Goal: Check status: Check status

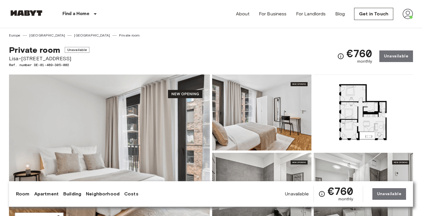
click at [25, 12] on img at bounding box center [26, 13] width 35 height 6
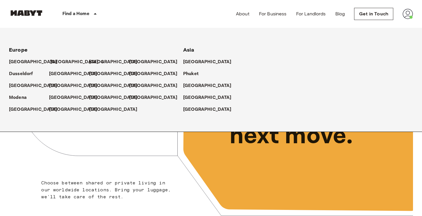
click at [56, 61] on p "[GEOGRAPHIC_DATA]" at bounding box center [74, 62] width 48 height 7
click at [56, 63] on p "[GEOGRAPHIC_DATA]" at bounding box center [74, 62] width 48 height 7
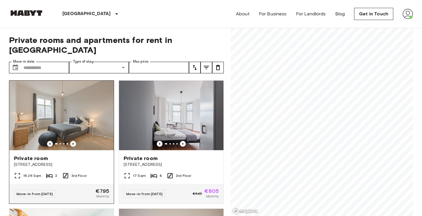
click at [107, 97] on img at bounding box center [61, 116] width 104 height 70
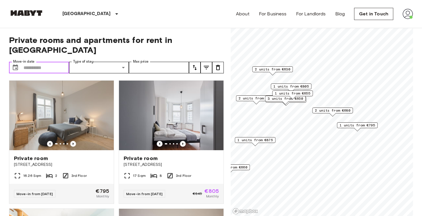
click at [39, 62] on input "Move-in date" at bounding box center [46, 68] width 46 height 12
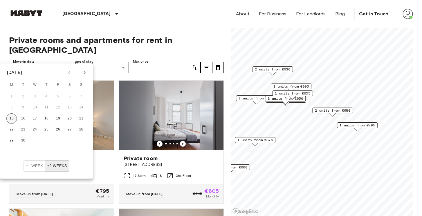
click at [12, 117] on button "15" at bounding box center [11, 118] width 10 height 10
type input "**********"
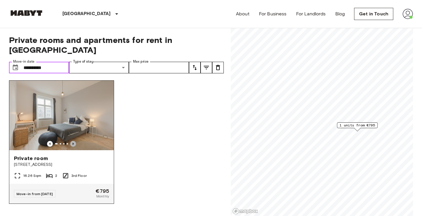
click at [73, 141] on icon "Previous image" at bounding box center [73, 144] width 6 height 6
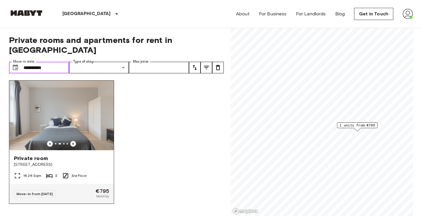
click at [73, 141] on icon "Previous image" at bounding box center [73, 144] width 6 height 6
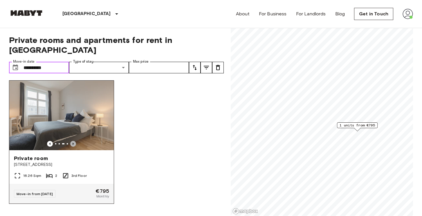
click at [73, 141] on icon "Previous image" at bounding box center [73, 144] width 6 height 6
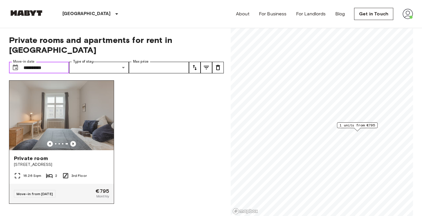
click at [73, 141] on icon "Previous image" at bounding box center [73, 144] width 6 height 6
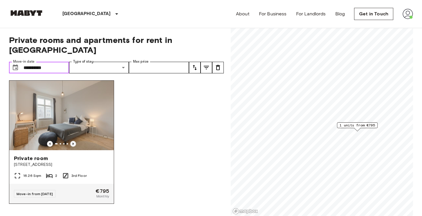
click at [74, 141] on icon "Previous image" at bounding box center [73, 144] width 6 height 6
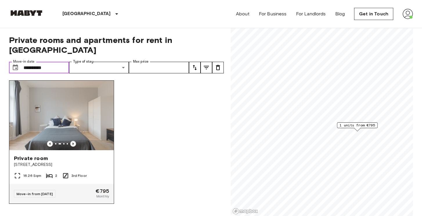
click at [74, 141] on icon "Previous image" at bounding box center [73, 144] width 6 height 6
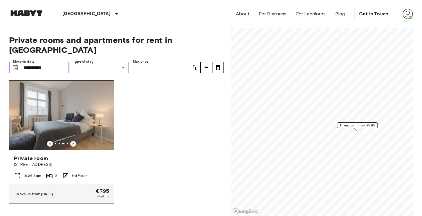
click at [72, 141] on icon "Previous image" at bounding box center [73, 144] width 6 height 6
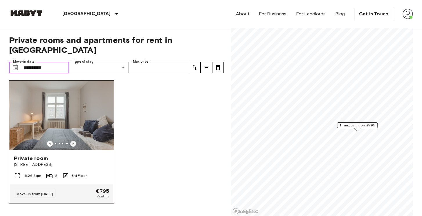
click at [72, 141] on icon "Previous image" at bounding box center [73, 144] width 6 height 6
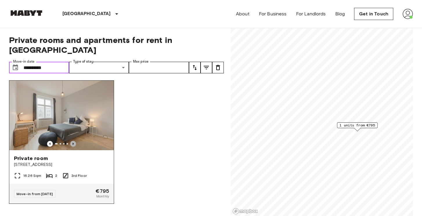
click at [72, 141] on icon "Previous image" at bounding box center [73, 144] width 6 height 6
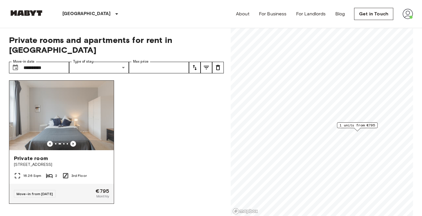
click at [77, 155] on div "Private room" at bounding box center [61, 158] width 95 height 7
click at [410, 16] on img at bounding box center [407, 14] width 10 height 10
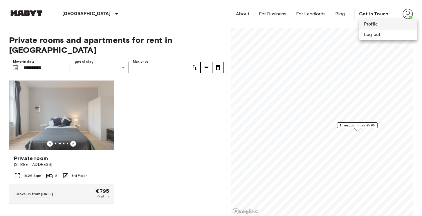
click at [378, 24] on li "Profile" at bounding box center [388, 24] width 58 height 10
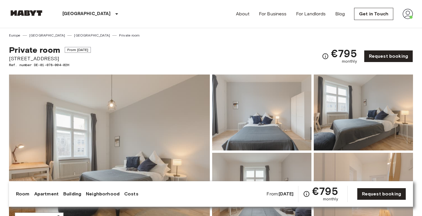
click at [30, 11] on img at bounding box center [26, 13] width 35 height 6
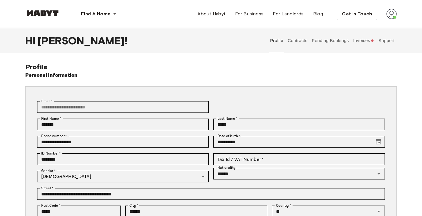
click at [295, 38] on button "Contracts" at bounding box center [297, 41] width 21 height 26
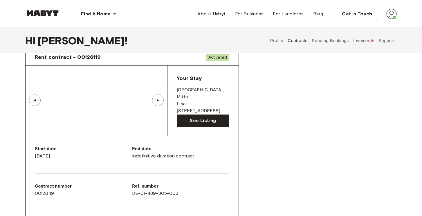
scroll to position [32, 0]
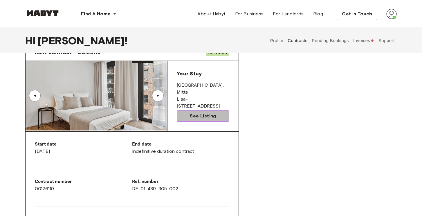
click at [208, 115] on span "See Listing" at bounding box center [203, 115] width 26 height 7
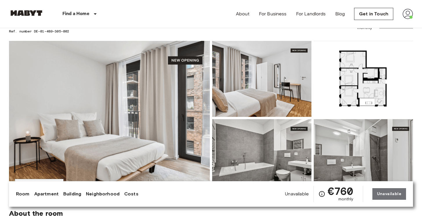
scroll to position [63, 0]
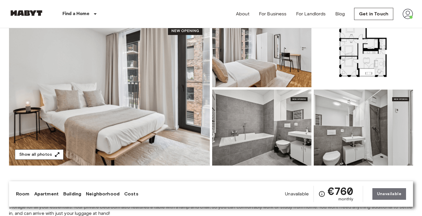
click at [51, 157] on button "Show all photos" at bounding box center [39, 154] width 49 height 11
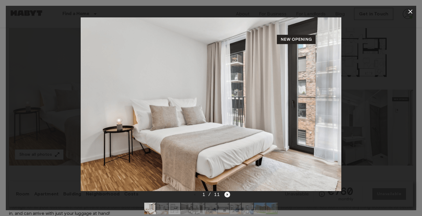
click at [225, 194] on icon "Next image" at bounding box center [227, 195] width 6 height 6
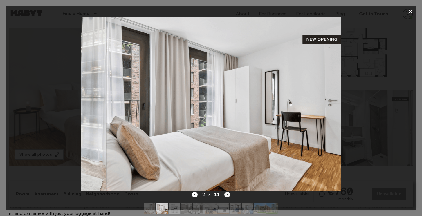
click at [225, 194] on icon "Next image" at bounding box center [227, 195] width 6 height 6
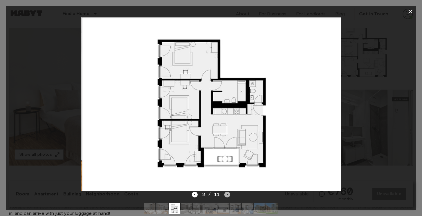
click at [225, 194] on icon "Next image" at bounding box center [227, 195] width 6 height 6
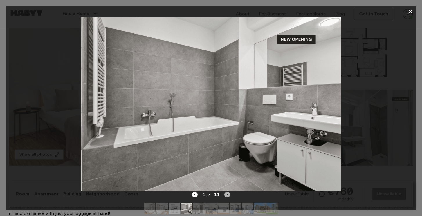
click at [227, 193] on icon "Next image" at bounding box center [227, 195] width 6 height 6
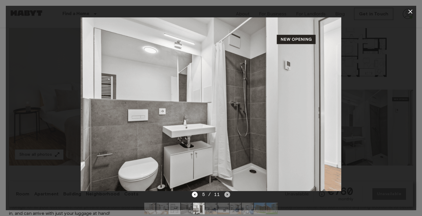
click at [227, 193] on icon "Next image" at bounding box center [227, 195] width 6 height 6
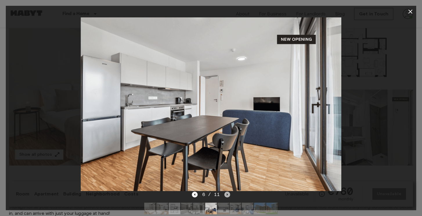
click at [227, 193] on icon "Next image" at bounding box center [227, 195] width 6 height 6
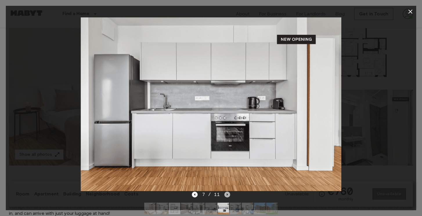
click at [227, 193] on icon "Next image" at bounding box center [227, 195] width 6 height 6
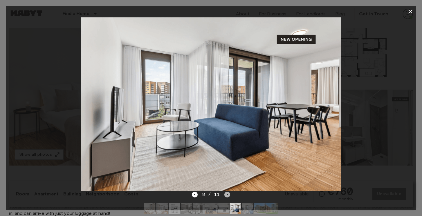
click at [227, 193] on icon "Next image" at bounding box center [227, 195] width 6 height 6
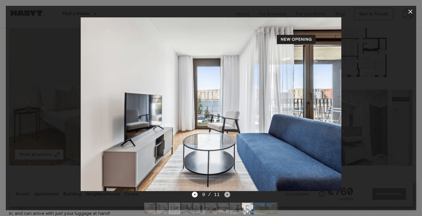
click at [227, 193] on icon "Next image" at bounding box center [227, 195] width 6 height 6
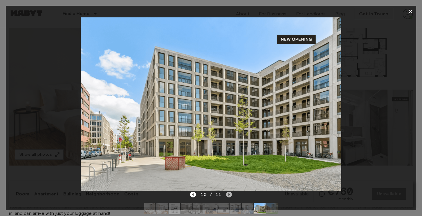
click at [230, 194] on icon "Next image" at bounding box center [229, 195] width 6 height 6
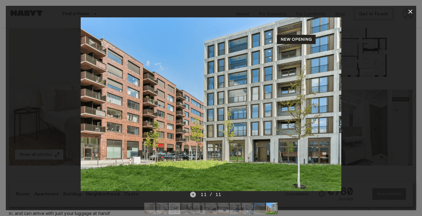
click at [193, 195] on icon "Previous image" at bounding box center [192, 194] width 1 height 2
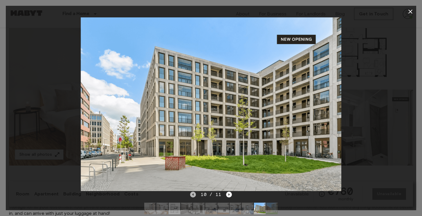
click at [193, 195] on icon "Previous image" at bounding box center [192, 194] width 1 height 2
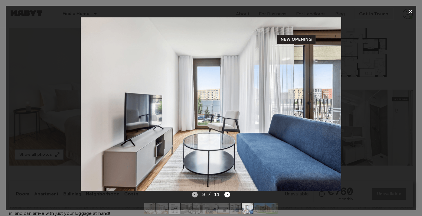
click at [193, 195] on icon "Previous image" at bounding box center [195, 195] width 6 height 6
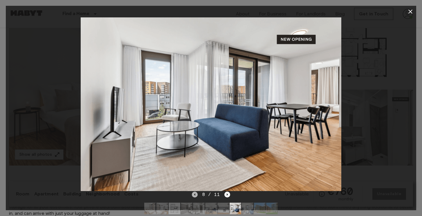
click at [193, 195] on icon "Previous image" at bounding box center [195, 195] width 6 height 6
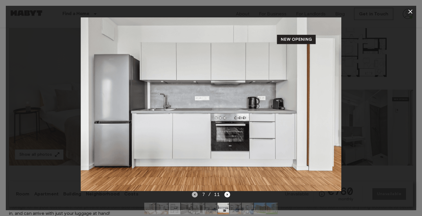
click at [193, 195] on icon "Previous image" at bounding box center [195, 195] width 6 height 6
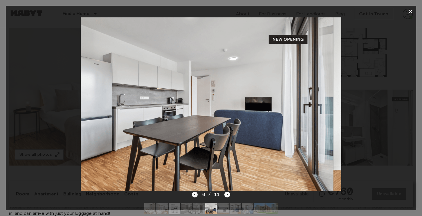
click at [193, 195] on icon "Previous image" at bounding box center [195, 195] width 6 height 6
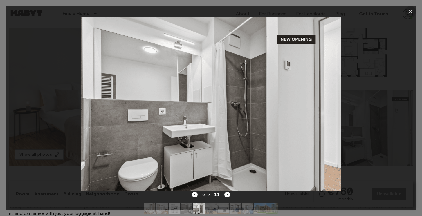
click at [410, 10] on icon "button" at bounding box center [409, 11] width 7 height 7
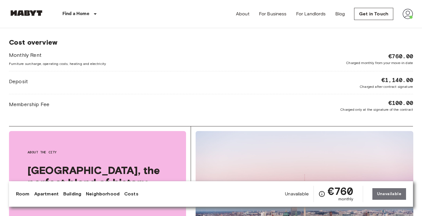
scroll to position [882, 0]
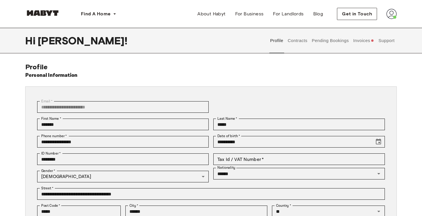
click at [301, 38] on button "Contracts" at bounding box center [297, 41] width 21 height 26
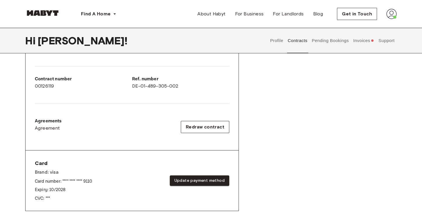
scroll to position [130, 0]
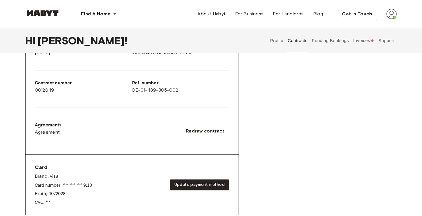
click at [329, 42] on button "Pending Bookings" at bounding box center [330, 41] width 39 height 26
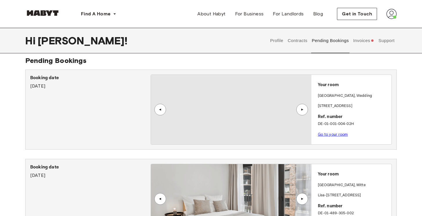
scroll to position [6, 0]
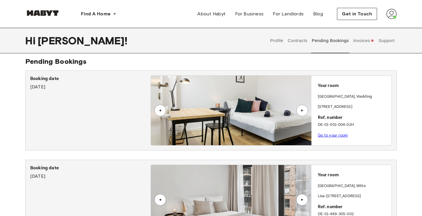
click at [302, 111] on div "▲" at bounding box center [302, 110] width 6 height 3
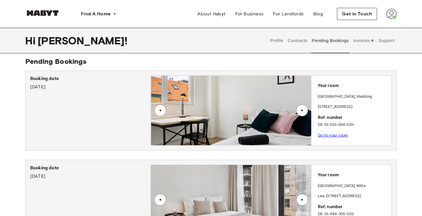
click at [330, 83] on p "Your room" at bounding box center [352, 86] width 71 height 7
click at [54, 79] on p "Booking date" at bounding box center [90, 78] width 120 height 7
click at [75, 108] on div "Booking date August 20th, 2024" at bounding box center [90, 110] width 120 height 70
click at [331, 135] on link "Go to your room" at bounding box center [332, 135] width 30 height 4
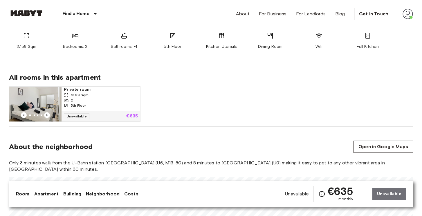
scroll to position [322, 0]
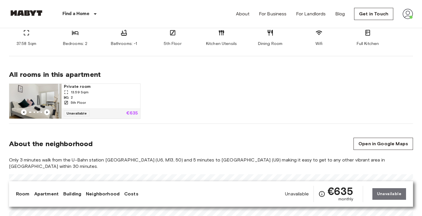
click at [98, 101] on div "5th Floor" at bounding box center [101, 102] width 74 height 5
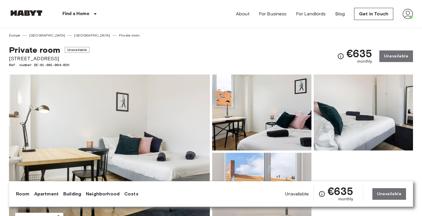
scroll to position [30, 0]
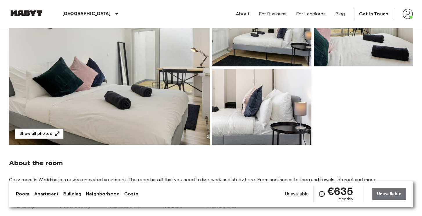
scroll to position [99, 0]
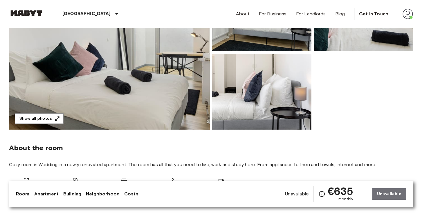
click at [166, 95] on img at bounding box center [109, 52] width 201 height 154
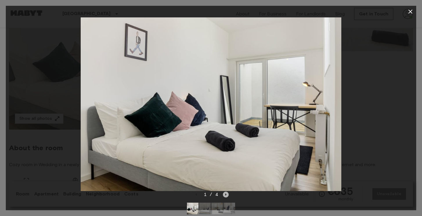
click at [225, 194] on icon "Next image" at bounding box center [225, 194] width 1 height 2
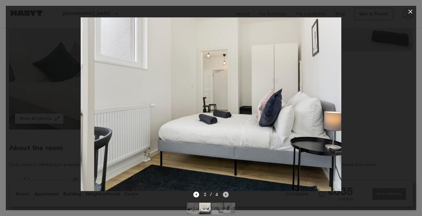
click at [225, 194] on icon "Next image" at bounding box center [225, 194] width 1 height 2
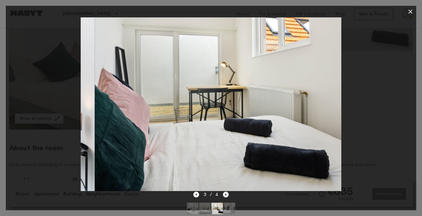
click at [225, 194] on icon "Next image" at bounding box center [225, 194] width 1 height 2
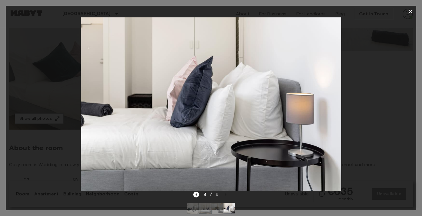
click at [410, 12] on icon "button" at bounding box center [410, 12] width 4 height 4
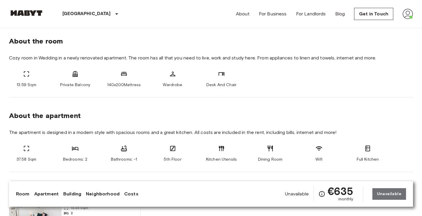
scroll to position [237, 0]
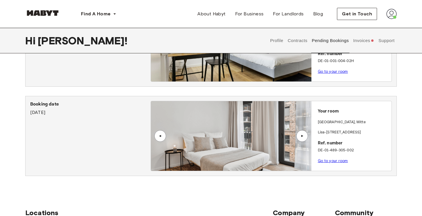
scroll to position [71, 0]
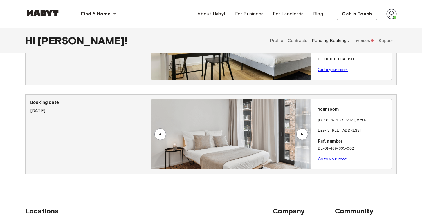
click at [337, 159] on link "Go to your room" at bounding box center [332, 159] width 30 height 4
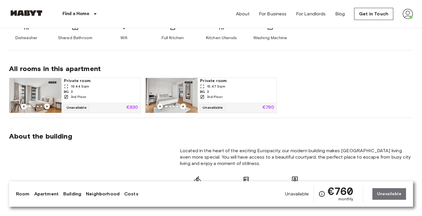
scroll to position [379, 0]
